Goal: Task Accomplishment & Management: Manage account settings

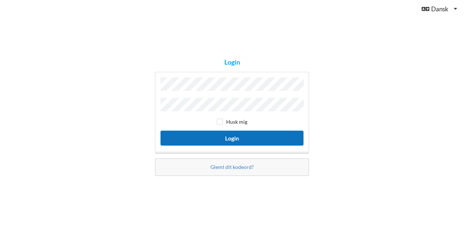
click at [248, 139] on button "Login" at bounding box center [232, 138] width 143 height 15
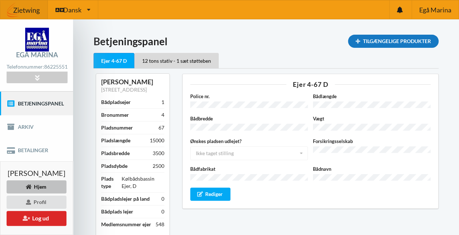
click at [374, 42] on div "Tilgængelige Produkter" at bounding box center [393, 41] width 90 height 13
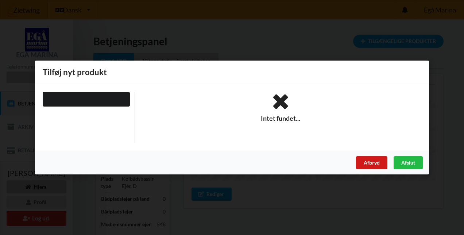
click at [374, 163] on div "Afbryd" at bounding box center [371, 162] width 31 height 13
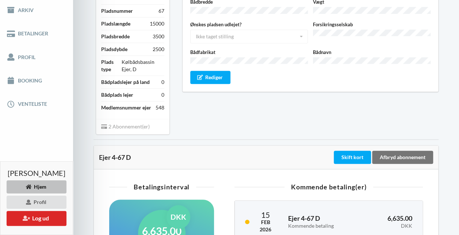
scroll to position [115, 0]
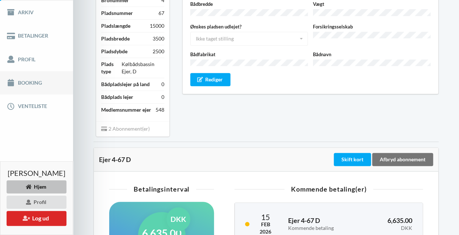
click at [28, 87] on link "Booking" at bounding box center [36, 82] width 73 height 23
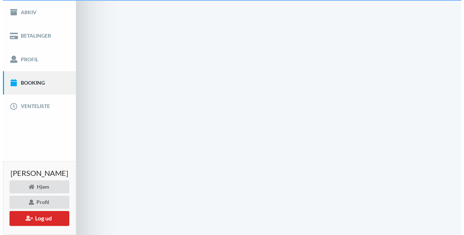
scroll to position [2, 0]
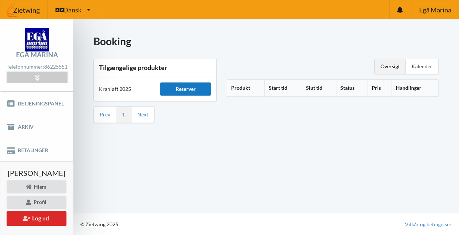
click at [186, 83] on div "Reserver" at bounding box center [185, 88] width 51 height 13
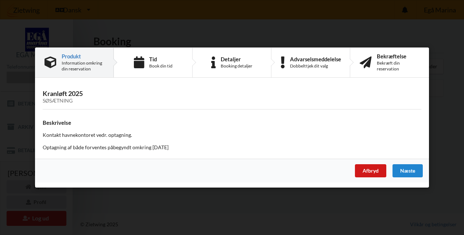
click at [366, 167] on div "Afbryd" at bounding box center [370, 170] width 31 height 13
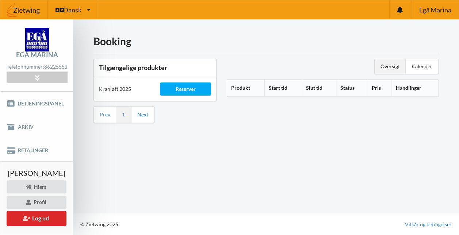
click at [143, 111] on link "Next" at bounding box center [142, 114] width 11 height 7
click at [41, 218] on button "Log ud" at bounding box center [37, 218] width 60 height 15
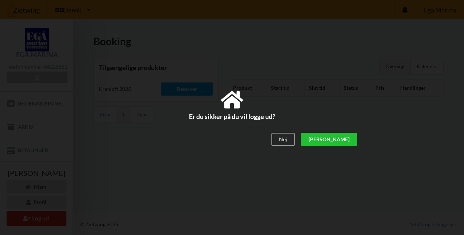
click at [351, 138] on div "[PERSON_NAME]" at bounding box center [329, 139] width 56 height 13
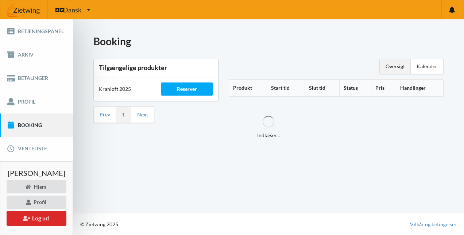
scroll to position [0, 0]
